Goal: Find specific page/section: Find specific page/section

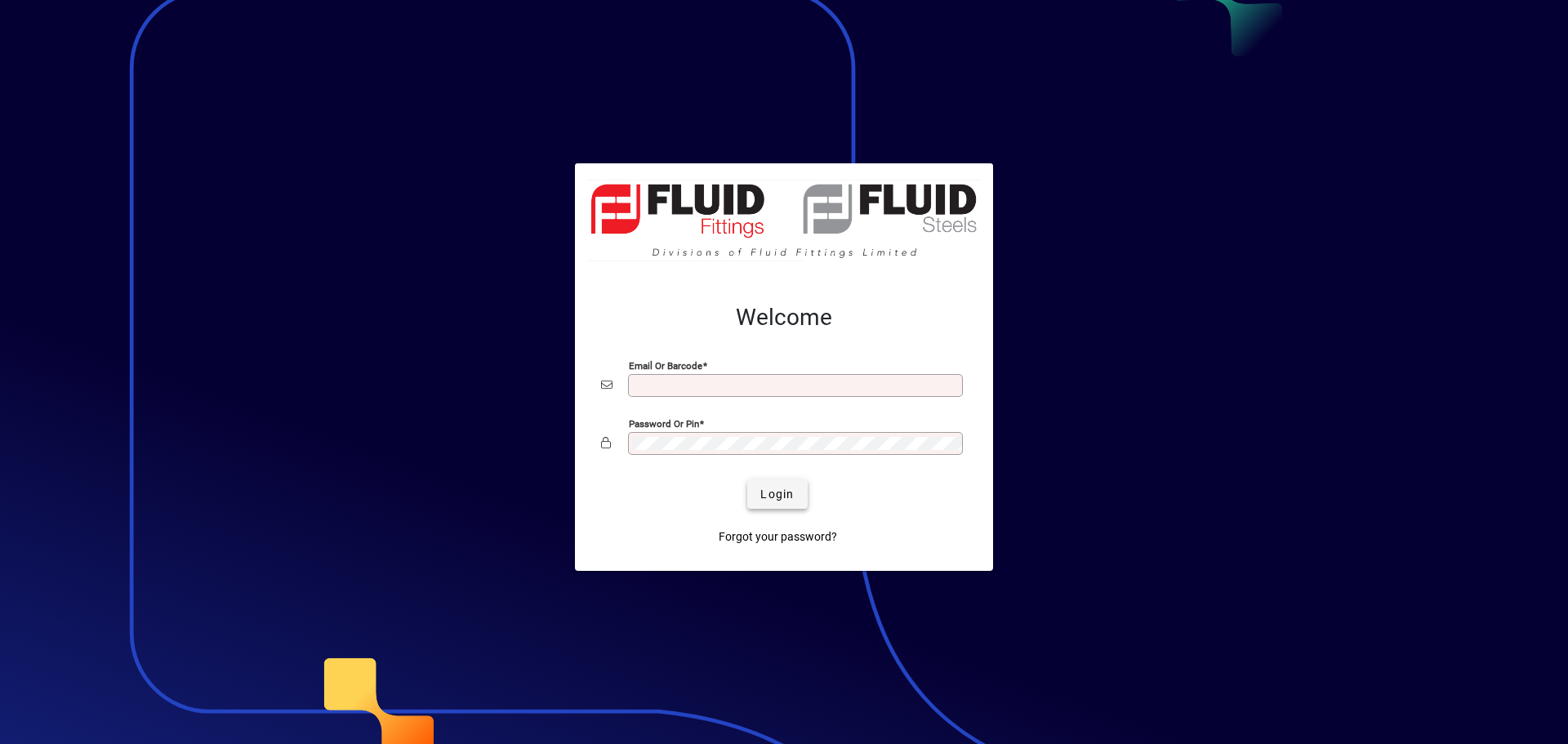
type input "**********"
click at [768, 491] on span "Login" at bounding box center [777, 494] width 34 height 17
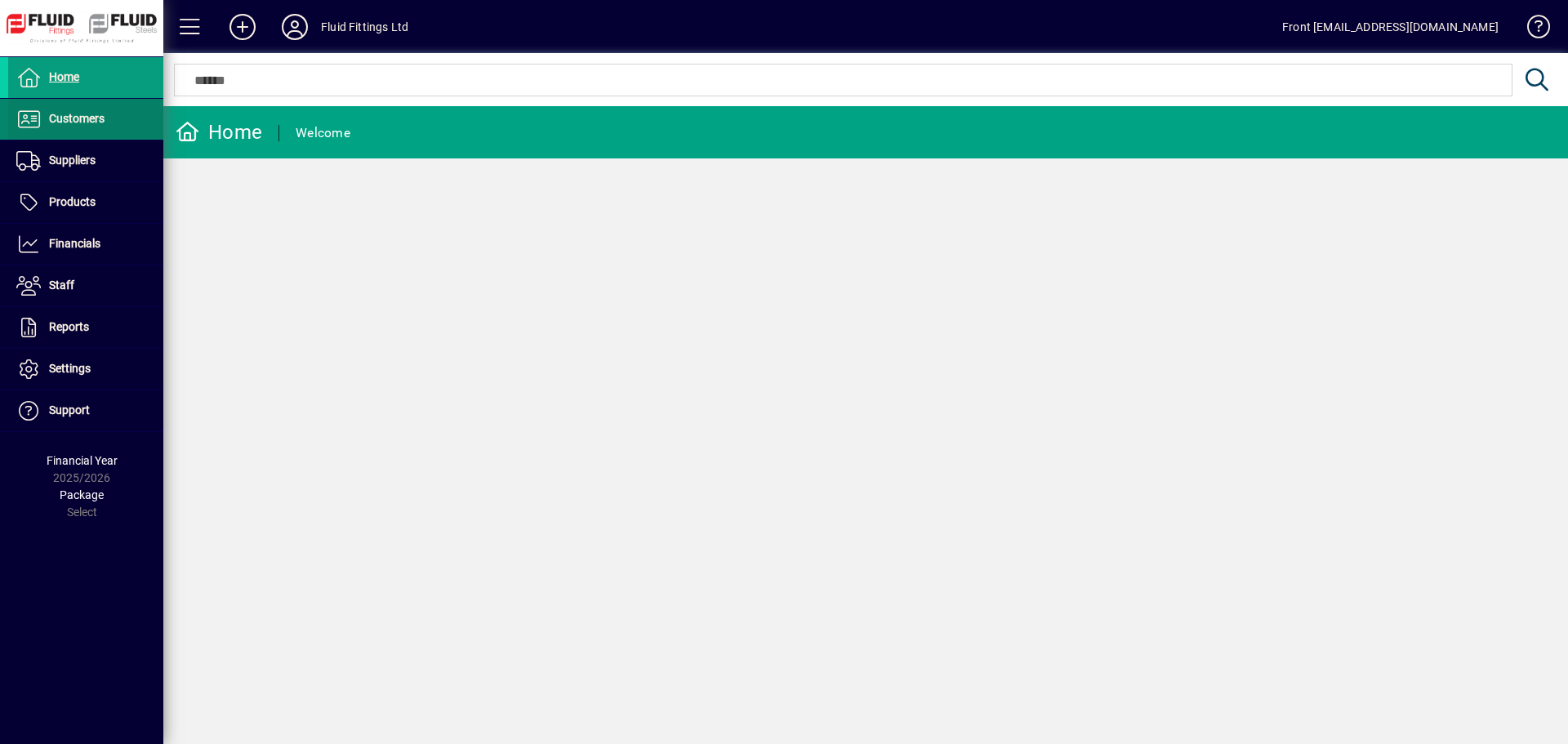
click at [71, 126] on span "Customers" at bounding box center [56, 119] width 96 height 20
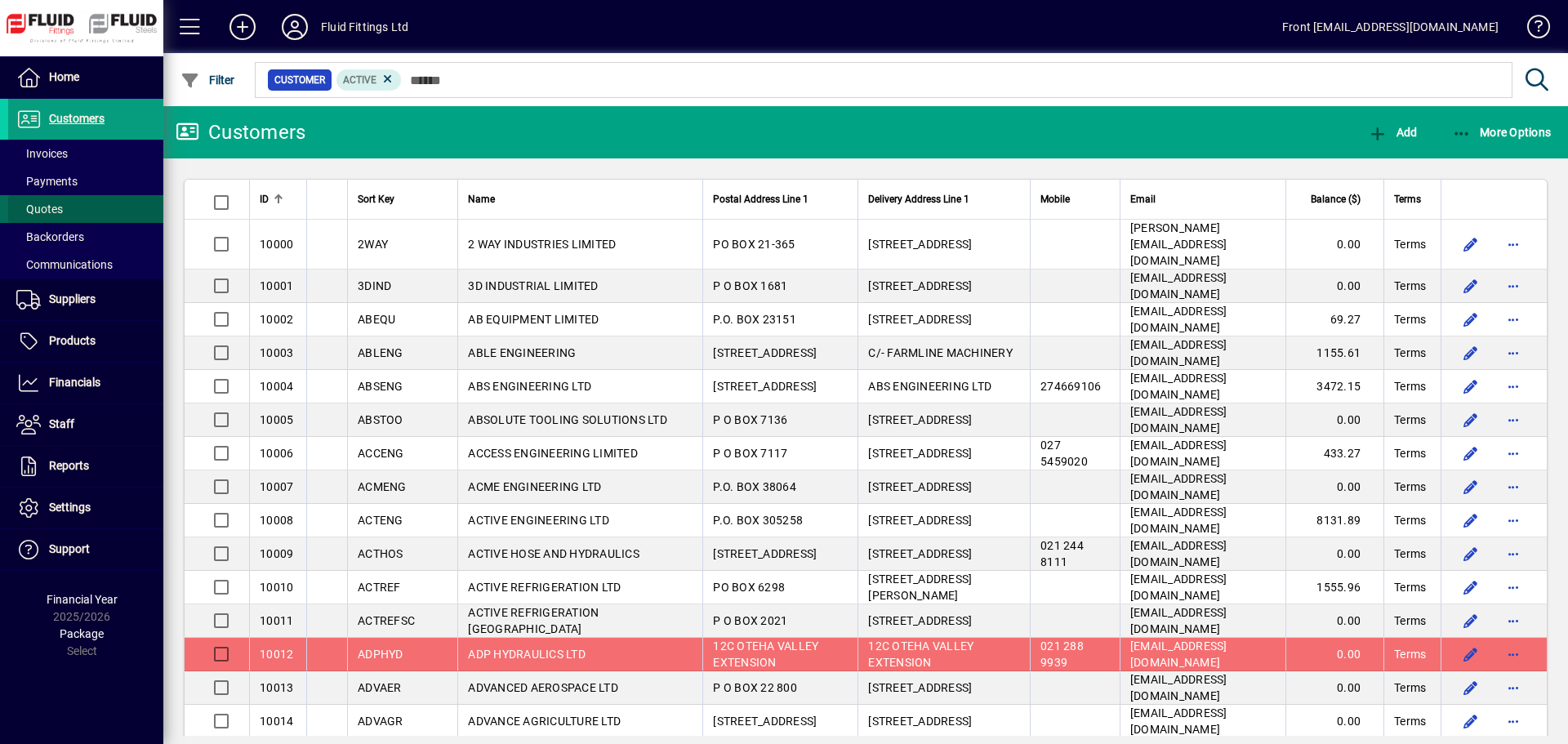
click at [52, 204] on span "Quotes" at bounding box center [39, 209] width 46 height 13
